Goal: Task Accomplishment & Management: Manage account settings

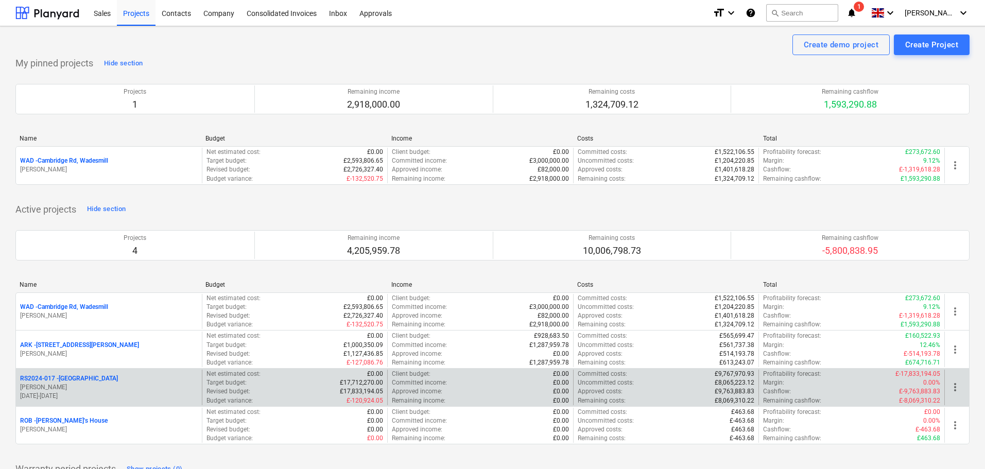
click at [73, 377] on p "RS2024-017 - [GEOGRAPHIC_DATA]" at bounding box center [69, 378] width 98 height 9
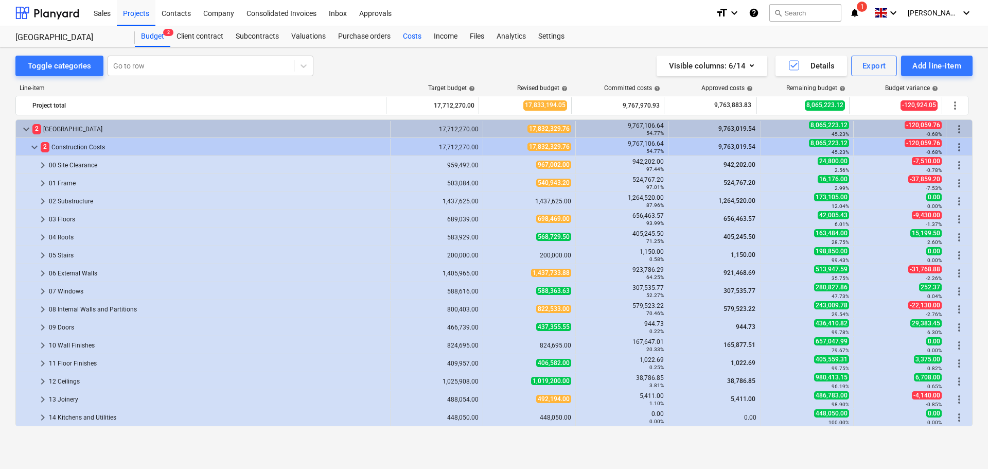
click at [411, 38] on div "Costs" at bounding box center [412, 36] width 31 height 21
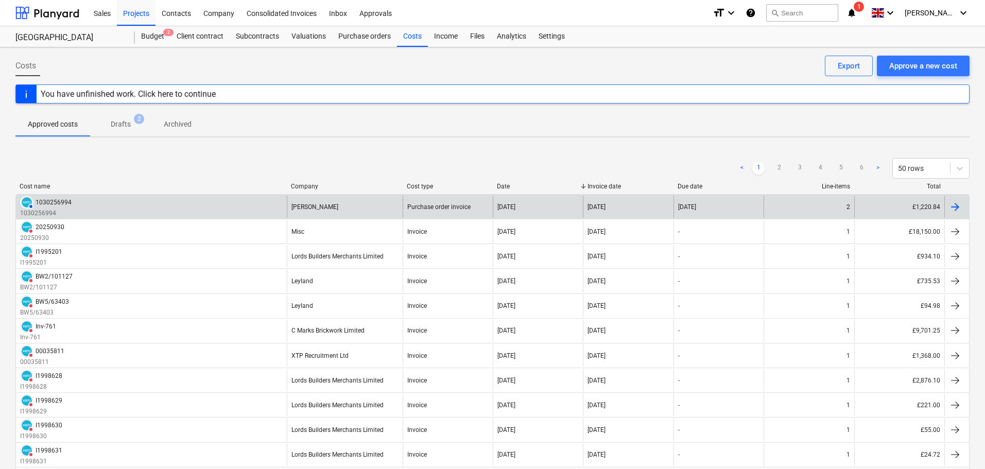
click at [196, 204] on div "AUTHORISED 1030256994 1030256994" at bounding box center [151, 207] width 271 height 22
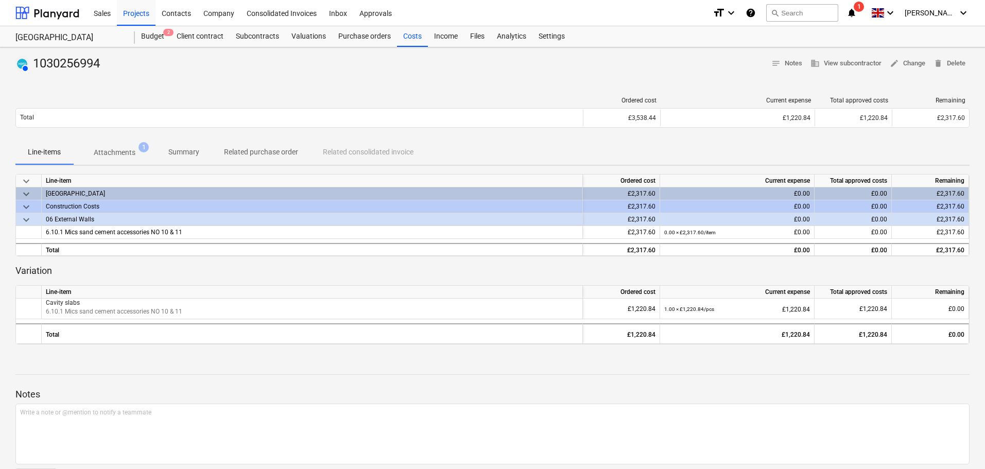
click at [856, 12] on icon "notifications" at bounding box center [851, 13] width 10 height 12
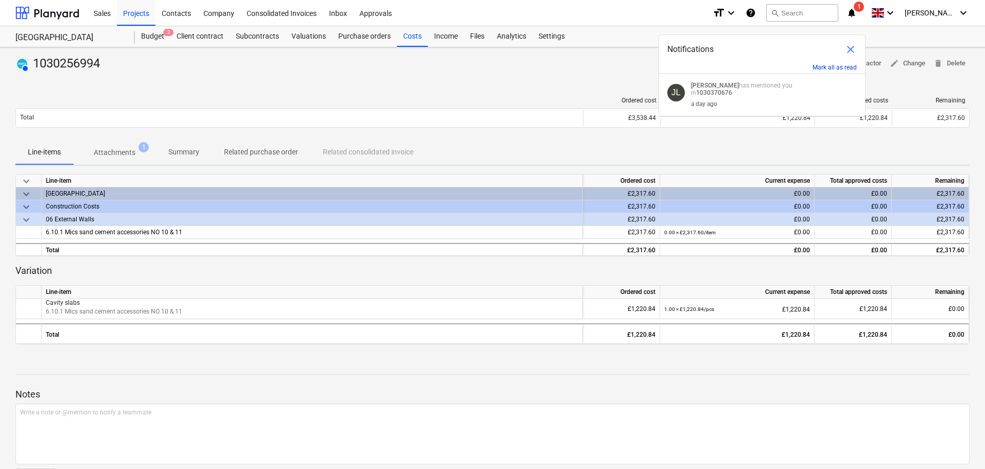
click at [850, 65] on button "Mark all as read" at bounding box center [834, 67] width 44 height 7
click at [835, 69] on button "Mark all as read" at bounding box center [834, 67] width 44 height 7
click at [855, 50] on span "close" at bounding box center [850, 49] width 12 height 12
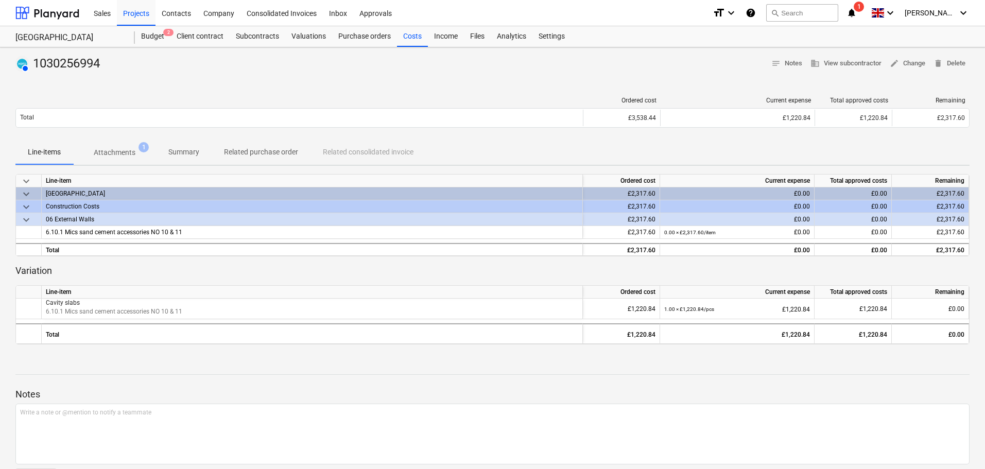
click at [856, 13] on icon "notifications" at bounding box center [851, 13] width 10 height 12
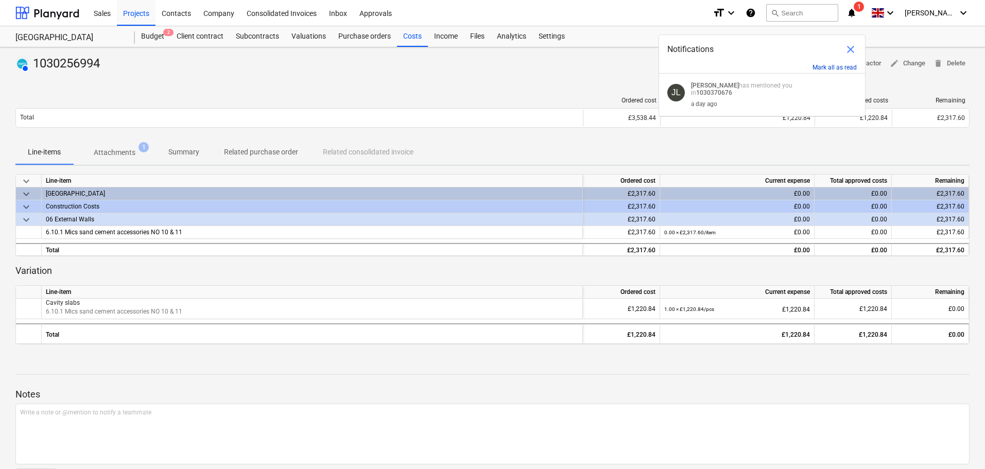
click at [831, 67] on button "Mark all as read" at bounding box center [834, 67] width 44 height 7
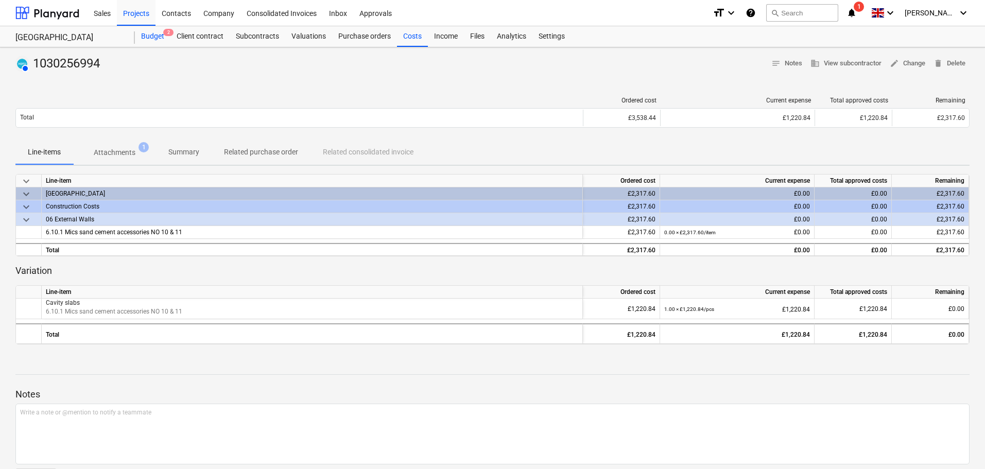
click at [149, 35] on div "Budget 2" at bounding box center [153, 36] width 36 height 21
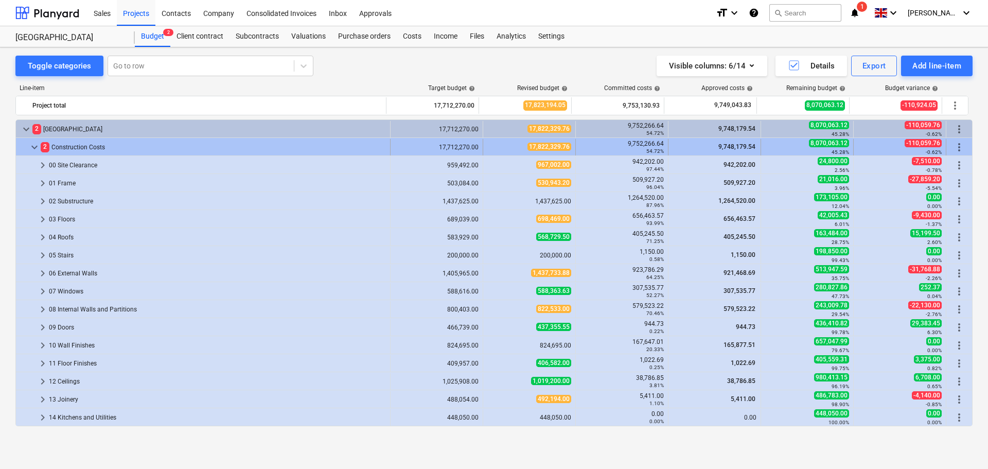
click at [31, 146] on span "keyboard_arrow_down" at bounding box center [34, 147] width 12 height 12
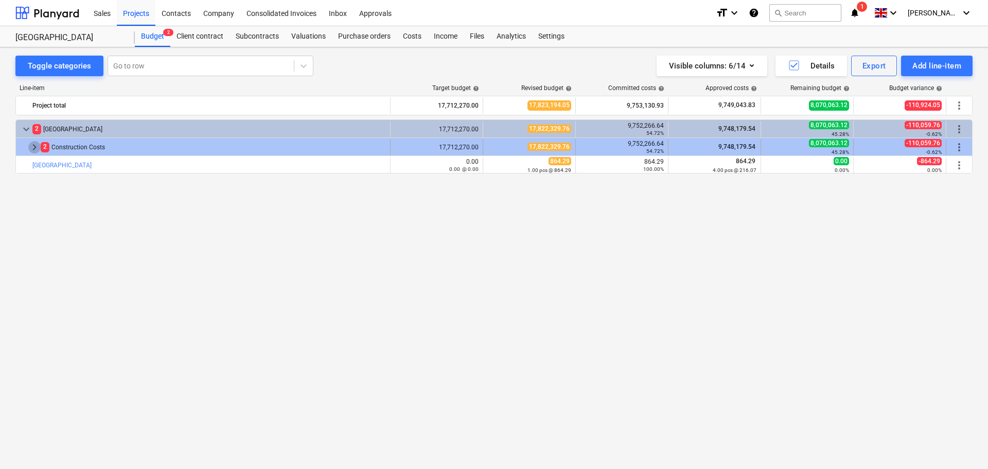
click at [39, 149] on span "keyboard_arrow_right" at bounding box center [34, 147] width 12 height 12
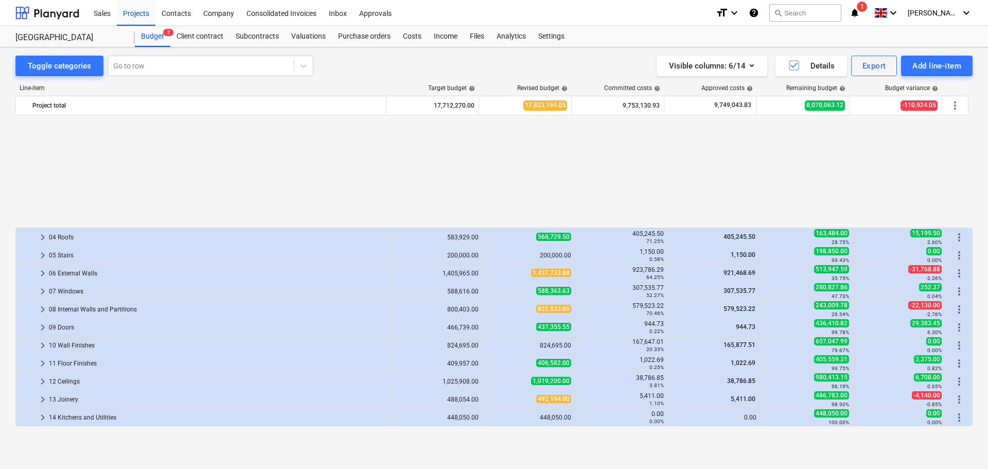
scroll to position [144, 0]
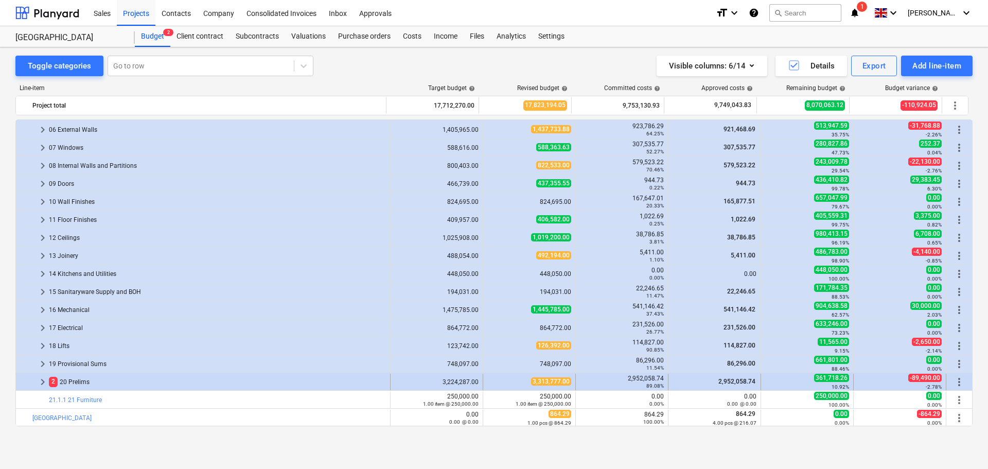
click at [42, 382] on span "keyboard_arrow_right" at bounding box center [43, 382] width 12 height 12
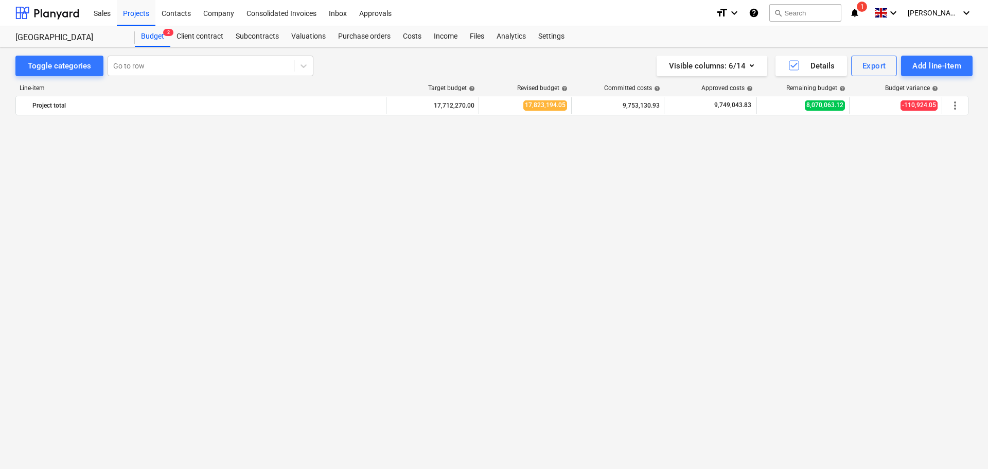
scroll to position [1315, 0]
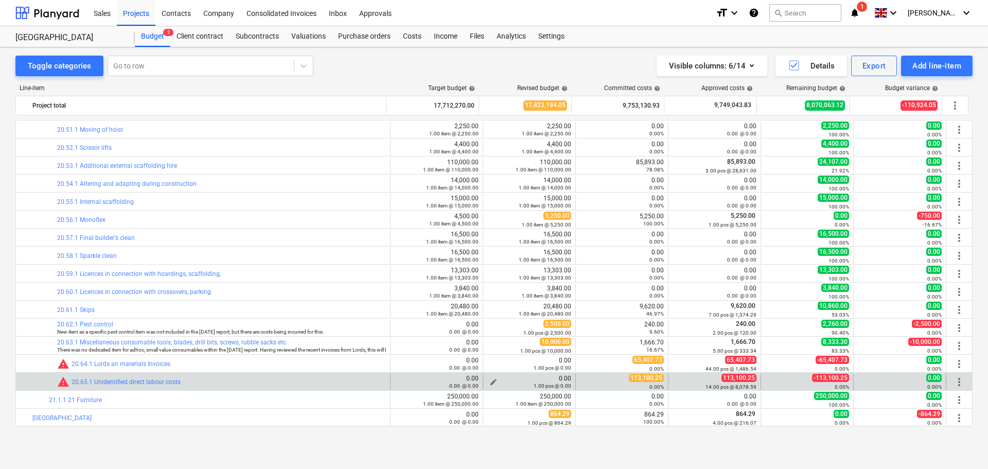
click at [491, 381] on span "edit" at bounding box center [493, 382] width 8 height 8
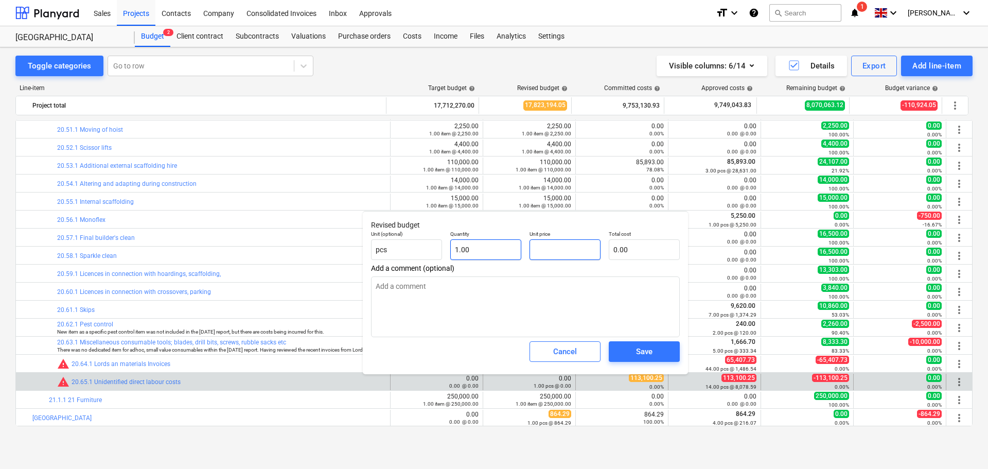
drag, startPoint x: 553, startPoint y: 249, endPoint x: 487, endPoint y: 247, distance: 65.9
click at [487, 247] on div "Unit (optional) pcs Quantity 1.00 Unit price Total cost 0.00" at bounding box center [525, 245] width 317 height 38
type input "3"
type textarea "x"
type input "3.00"
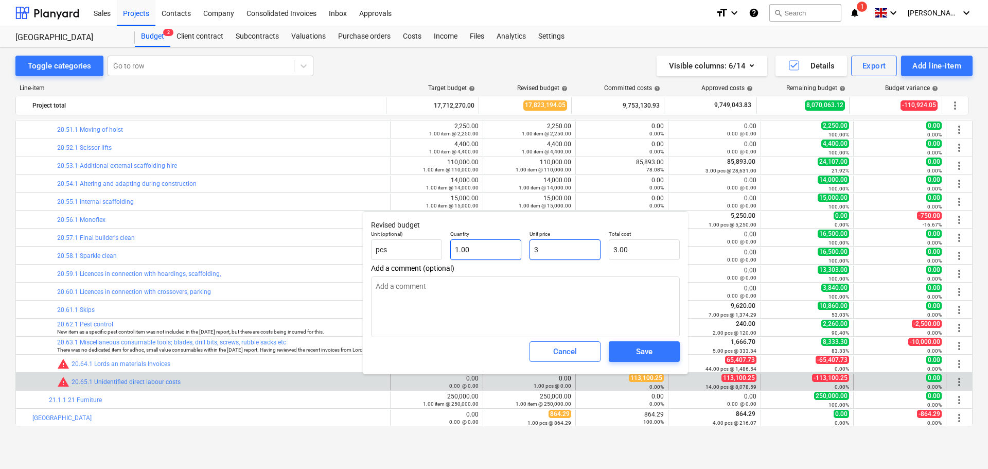
type input "39"
type textarea "x"
type input "39.00"
type input "390"
type textarea "x"
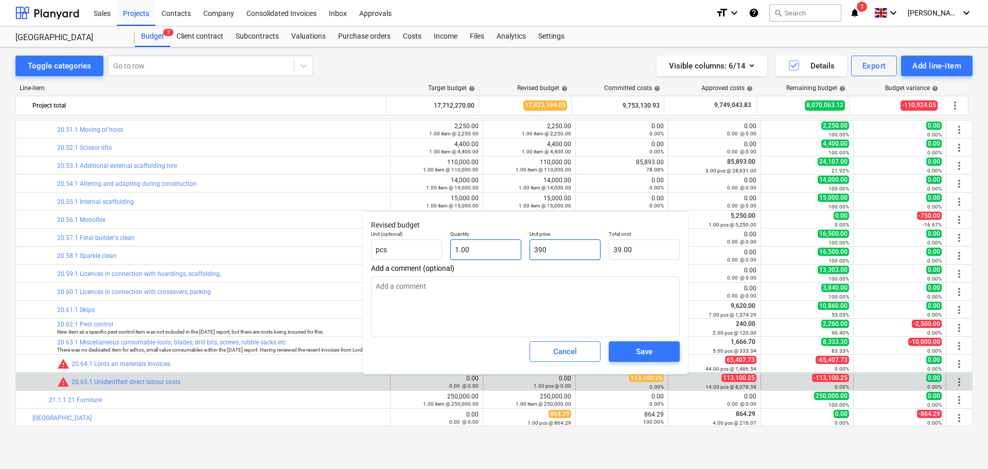
type input "390.00"
type input "3900"
type textarea "x"
type input "3,900.00"
type input "39000"
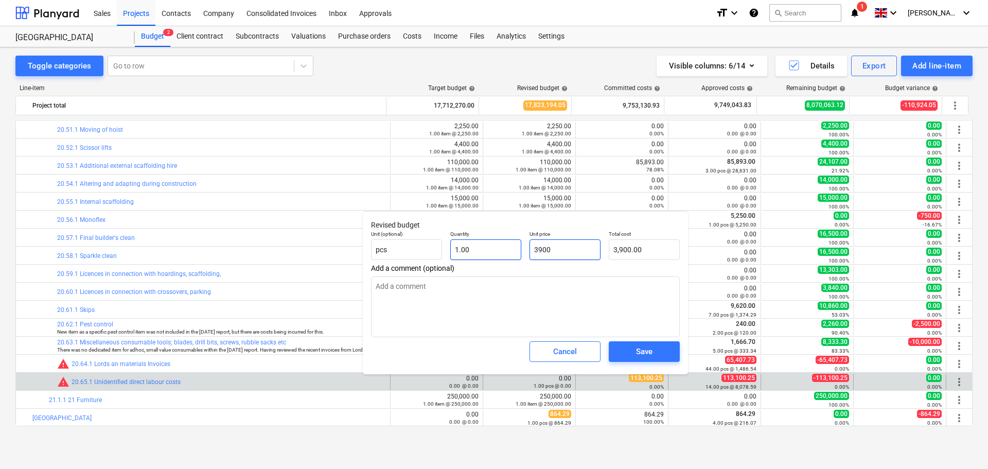
type textarea "x"
type input "39,000.00"
click at [645, 352] on div "Save" at bounding box center [644, 351] width 16 height 13
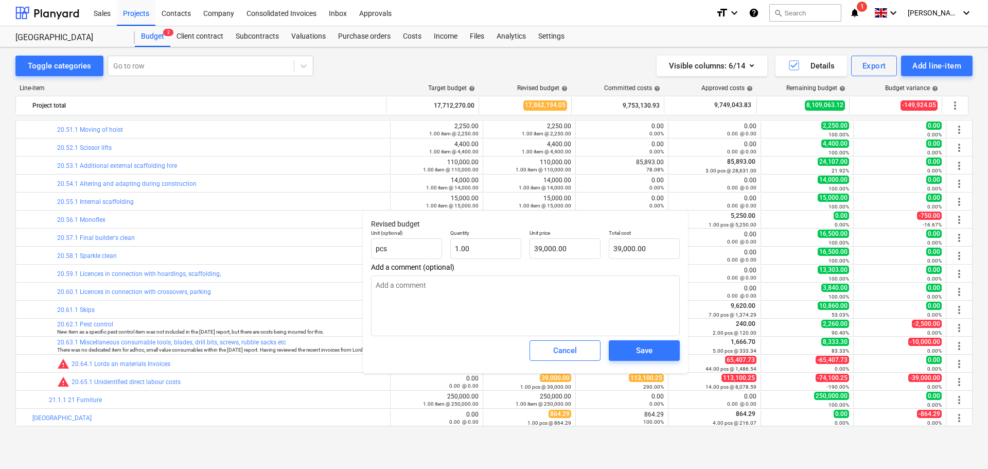
type textarea "x"
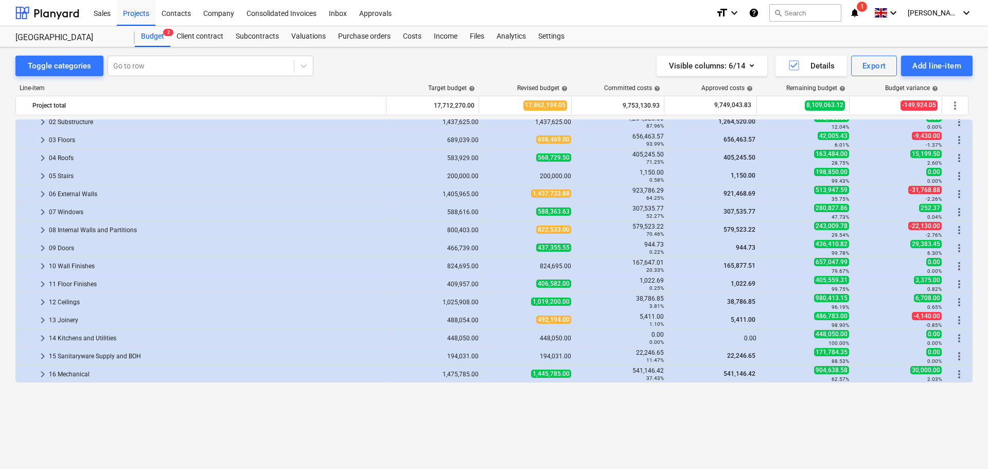
scroll to position [0, 0]
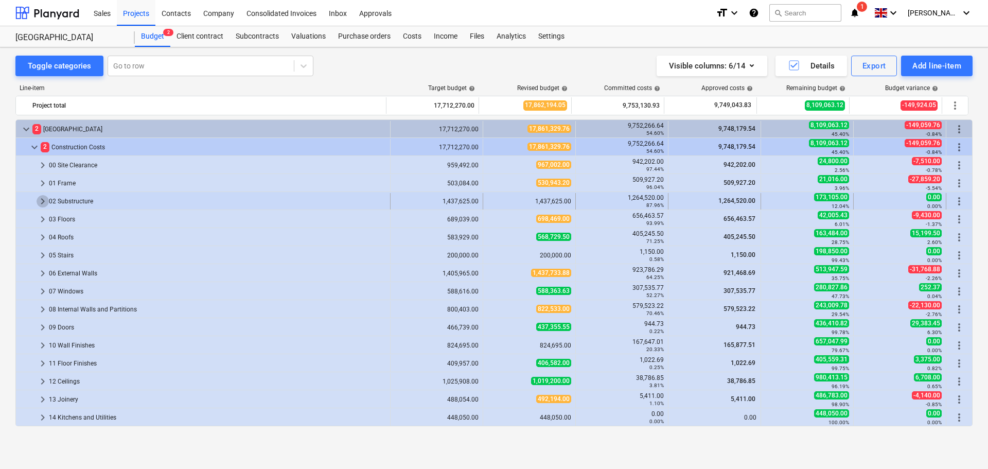
click at [41, 201] on span "keyboard_arrow_right" at bounding box center [43, 201] width 12 height 12
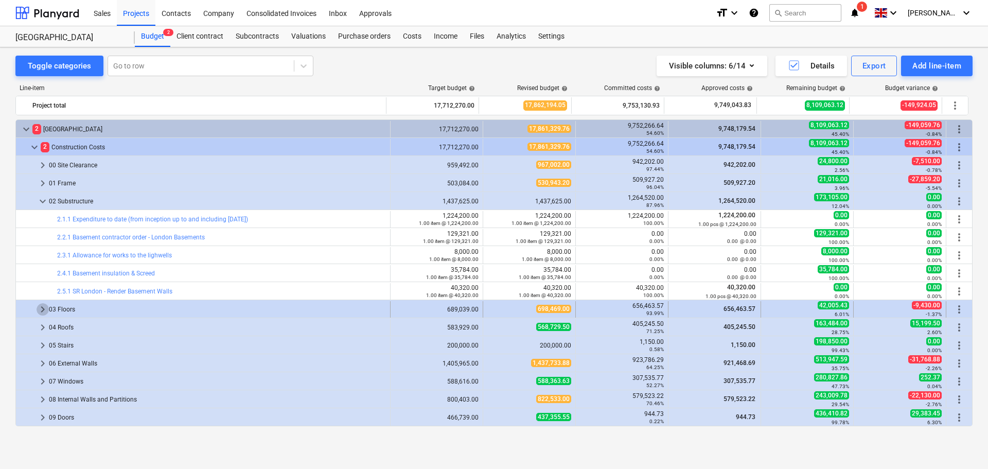
click at [42, 310] on span "keyboard_arrow_right" at bounding box center [43, 309] width 12 height 12
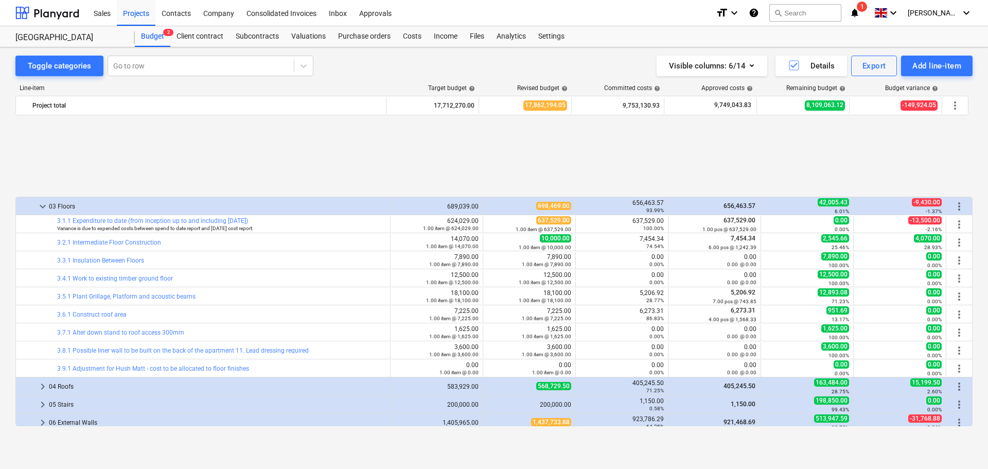
scroll to position [206, 0]
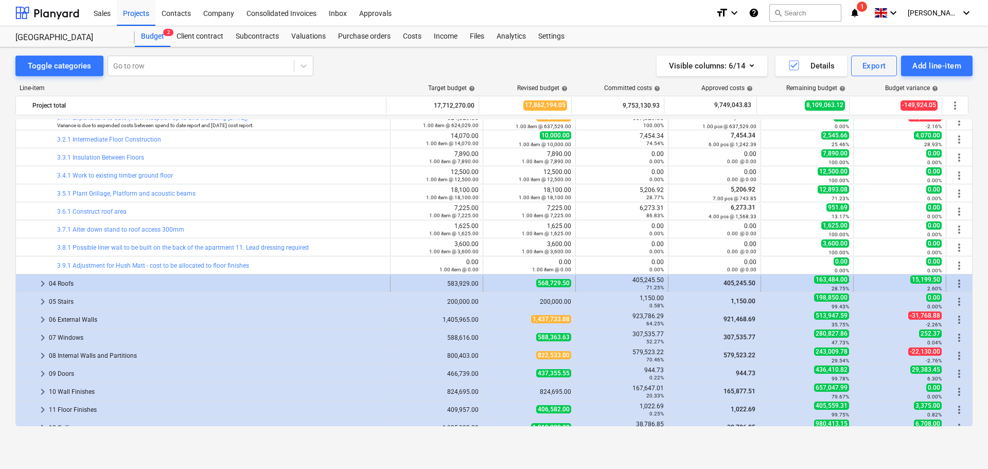
click at [39, 285] on span "keyboard_arrow_right" at bounding box center [43, 283] width 12 height 12
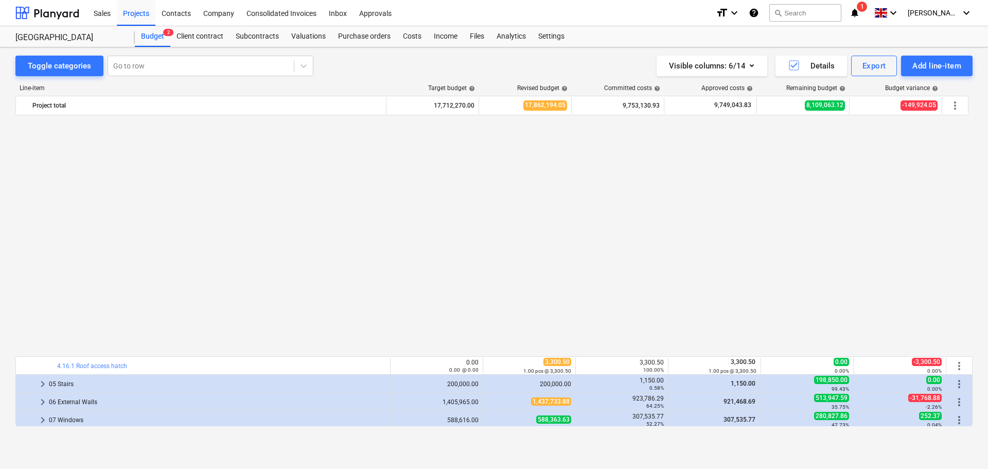
scroll to position [669, 0]
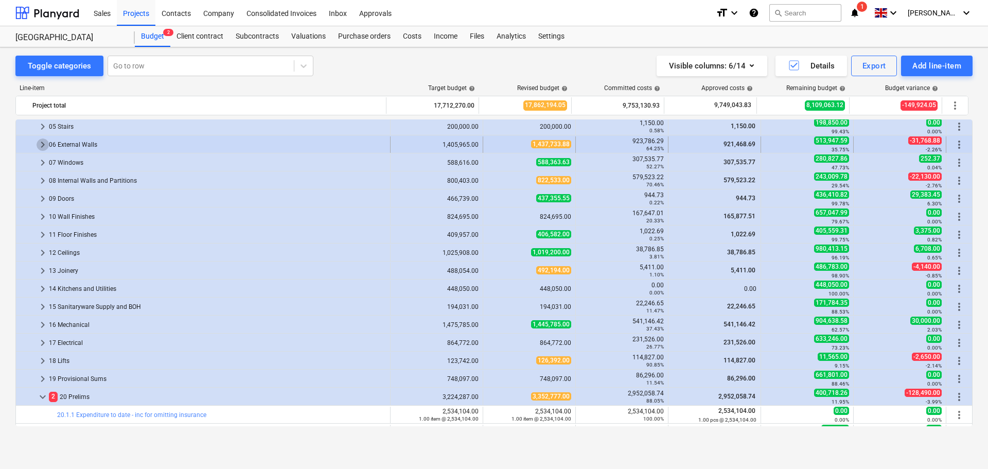
click at [39, 142] on span "keyboard_arrow_right" at bounding box center [43, 144] width 12 height 12
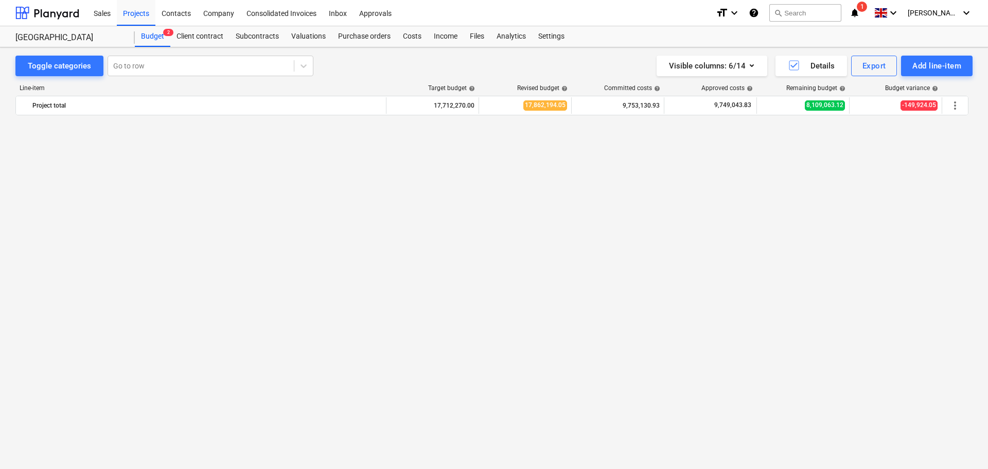
scroll to position [2377, 0]
